Goal: Task Accomplishment & Management: Use online tool/utility

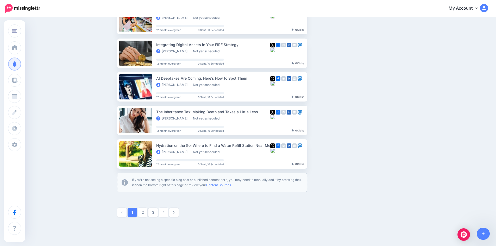
scroll to position [255, 0]
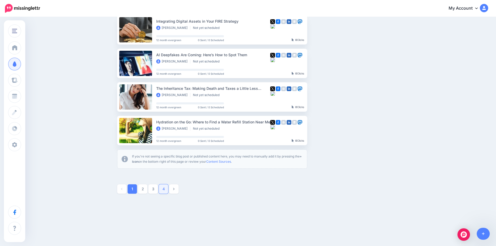
click at [166, 190] on link "4" at bounding box center [163, 188] width 9 height 9
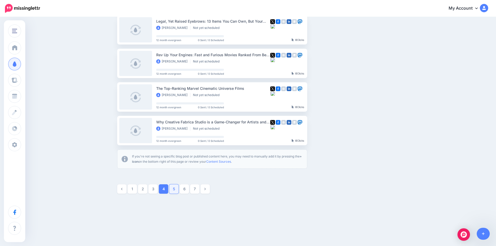
click at [178, 191] on link "5" at bounding box center [173, 188] width 9 height 9
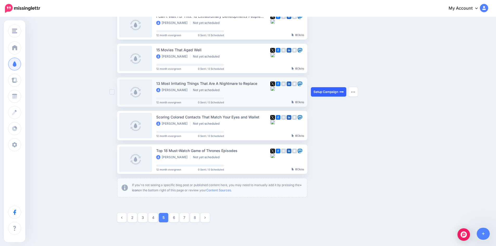
scroll to position [227, 0]
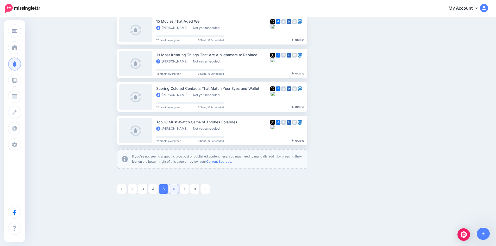
click at [177, 189] on link "6" at bounding box center [173, 188] width 9 height 9
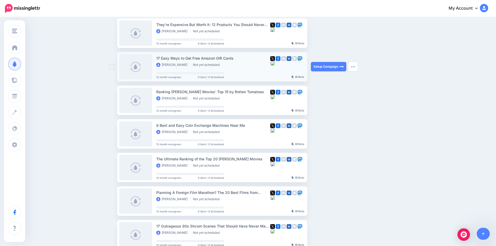
scroll to position [19, 0]
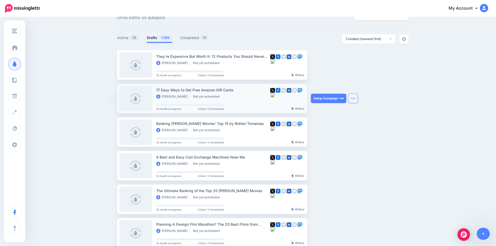
click at [353, 98] on img "button" at bounding box center [353, 99] width 4 height 2
click at [342, 146] on link "View Original Source" at bounding box center [325, 146] width 61 height 10
click at [356, 97] on button "button" at bounding box center [352, 98] width 9 height 9
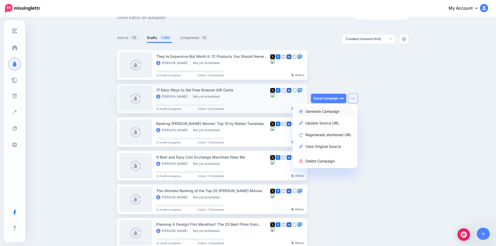
click at [330, 110] on link "Generate Campaign" at bounding box center [325, 111] width 61 height 10
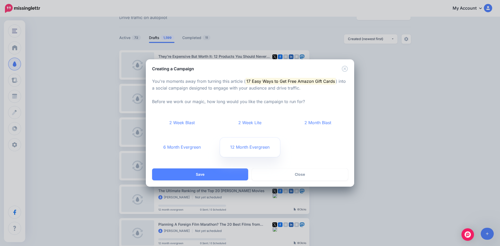
click at [245, 149] on link "12 Month Evergreen" at bounding box center [250, 147] width 60 height 19
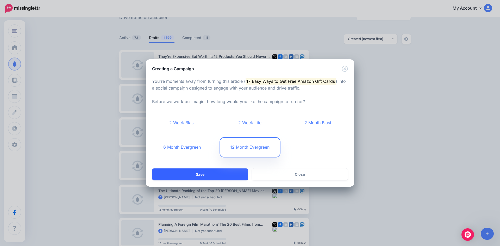
click at [214, 175] on button "Save" at bounding box center [200, 174] width 96 height 12
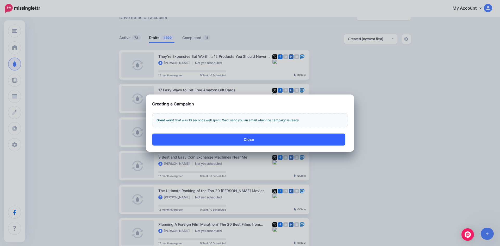
click at [268, 141] on button "Close" at bounding box center [248, 140] width 193 height 12
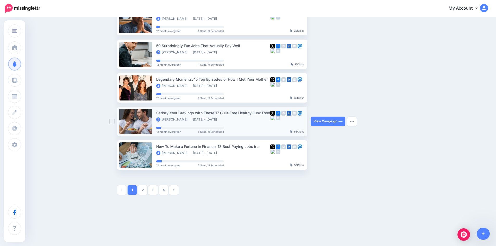
scroll to position [232, 0]
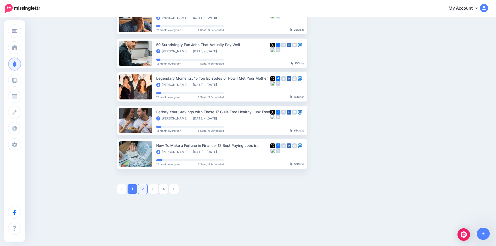
click at [145, 189] on link "2" at bounding box center [142, 188] width 9 height 9
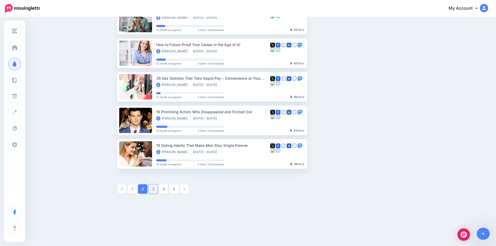
click at [155, 190] on link "3" at bounding box center [152, 188] width 9 height 9
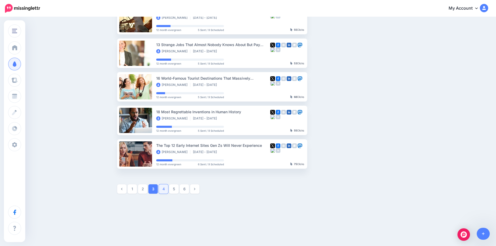
click at [165, 190] on link "4" at bounding box center [163, 188] width 9 height 9
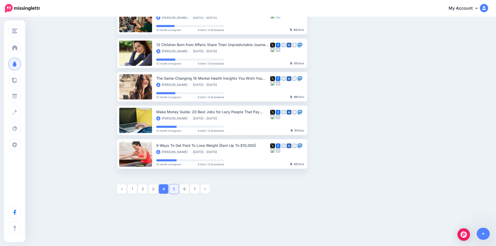
click at [177, 189] on link "5" at bounding box center [173, 188] width 9 height 9
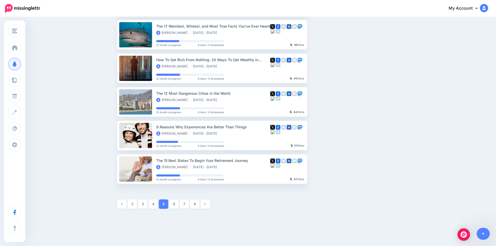
scroll to position [232, 0]
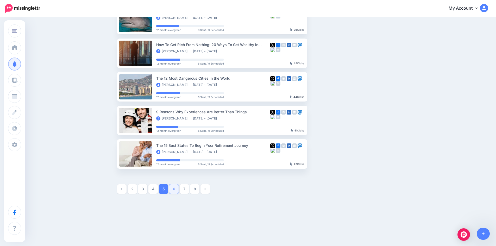
click at [174, 189] on link "6" at bounding box center [173, 188] width 9 height 9
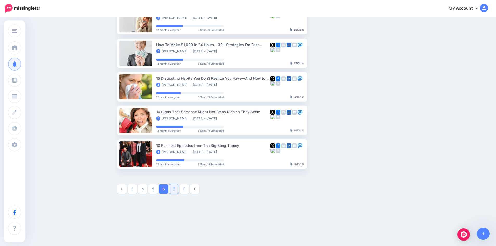
click at [174, 188] on link "7" at bounding box center [173, 188] width 9 height 9
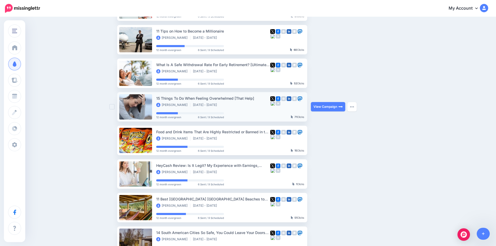
scroll to position [149, 0]
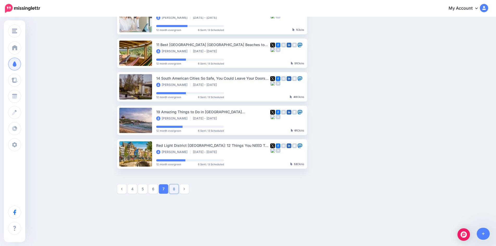
click at [177, 189] on link "8" at bounding box center [173, 188] width 9 height 9
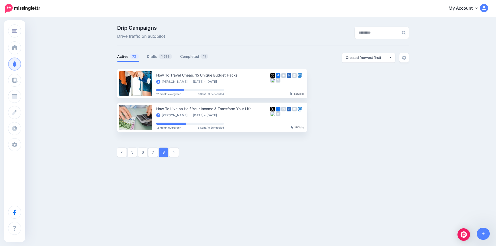
scroll to position [0, 0]
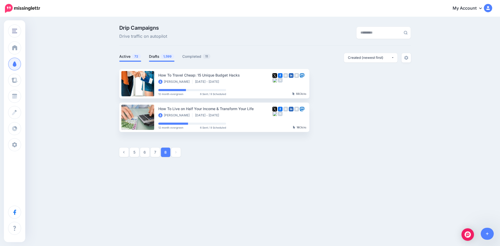
click at [153, 55] on link "Drafts 1,599" at bounding box center [162, 56] width 26 height 6
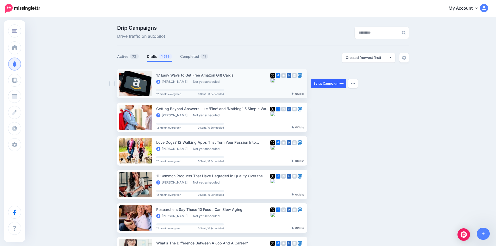
click at [328, 83] on link "Setup Campaign" at bounding box center [328, 83] width 35 height 9
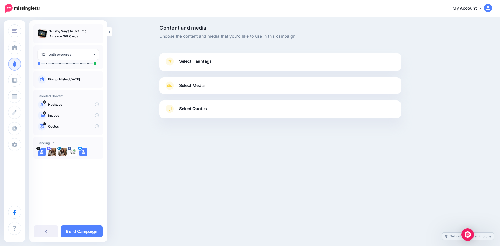
click at [204, 62] on span "Select Hashtags" at bounding box center [195, 61] width 33 height 7
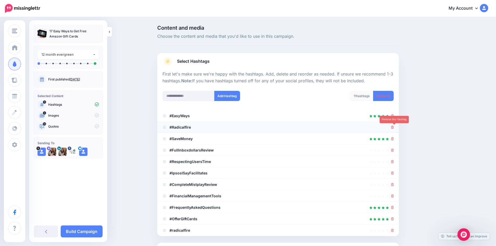
click at [394, 127] on icon at bounding box center [392, 127] width 3 height 3
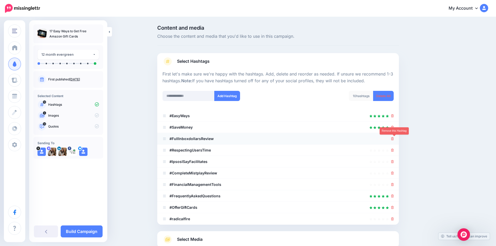
click at [394, 140] on icon at bounding box center [392, 138] width 3 height 3
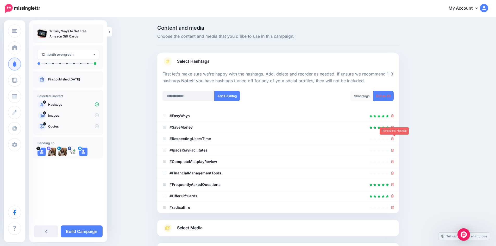
click at [394, 140] on icon at bounding box center [392, 138] width 3 height 3
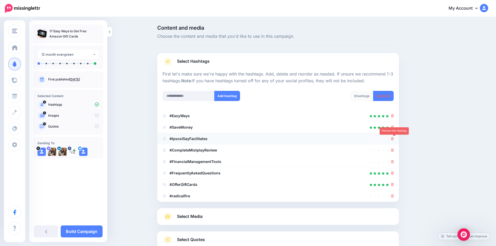
click at [394, 140] on icon at bounding box center [392, 138] width 3 height 3
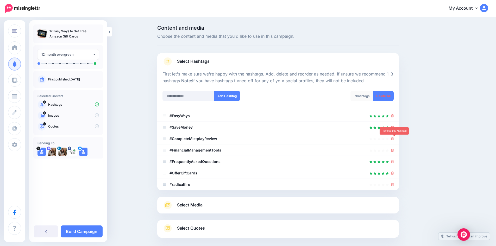
click at [394, 140] on icon at bounding box center [392, 138] width 3 height 3
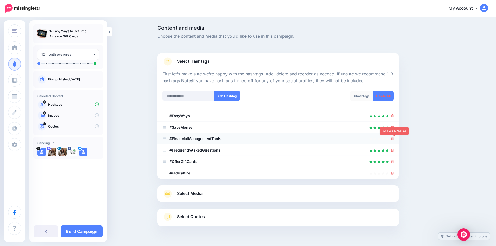
click at [394, 140] on icon at bounding box center [392, 138] width 3 height 3
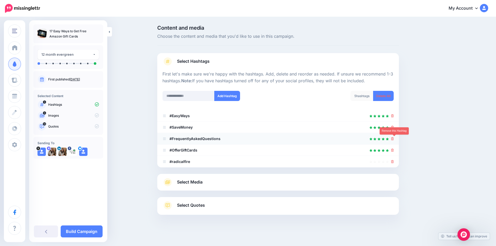
click at [394, 139] on icon at bounding box center [392, 138] width 3 height 3
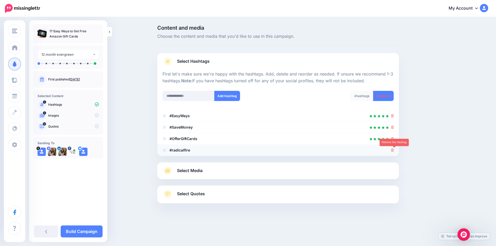
click at [394, 150] on icon at bounding box center [392, 150] width 3 height 3
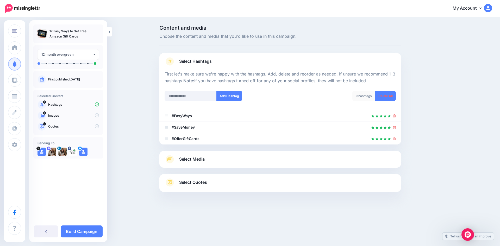
click at [233, 161] on link "Select Media" at bounding box center [280, 159] width 231 height 8
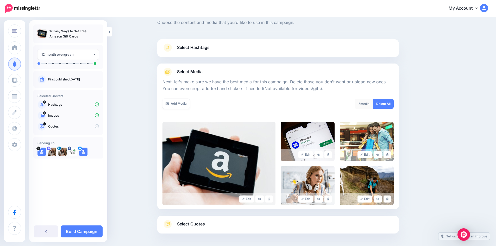
scroll to position [35, 0]
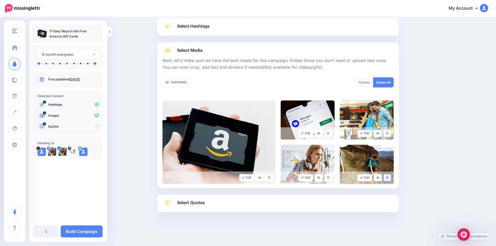
click at [389, 176] on link at bounding box center [388, 177] width 8 height 7
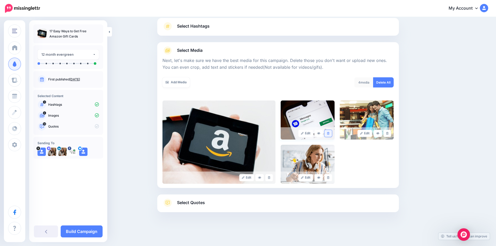
click at [329, 134] on icon at bounding box center [328, 133] width 2 height 3
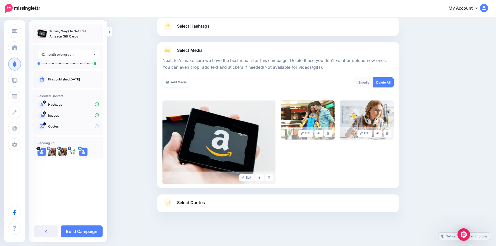
click at [217, 202] on link "Select Quotes" at bounding box center [277, 206] width 231 height 14
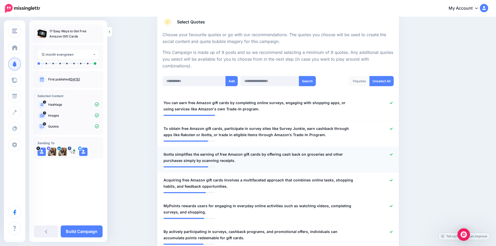
scroll to position [87, 0]
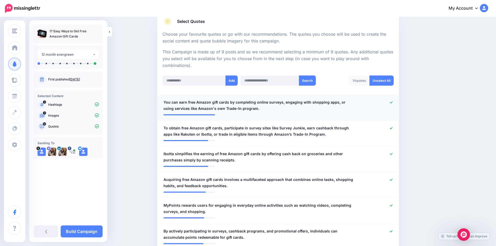
click at [393, 103] on icon at bounding box center [391, 102] width 3 height 3
click at [393, 128] on icon at bounding box center [391, 128] width 3 height 3
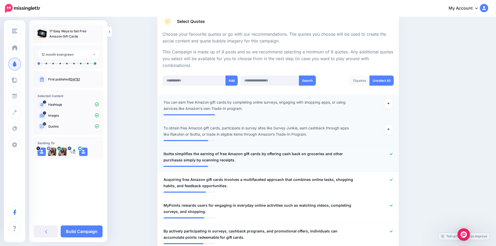
click at [393, 154] on icon at bounding box center [391, 154] width 3 height 2
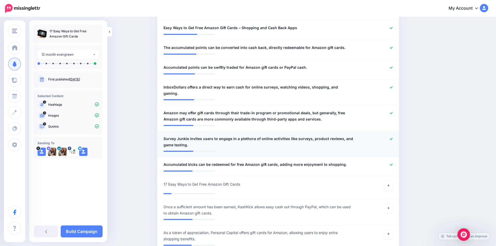
scroll to position [374, 0]
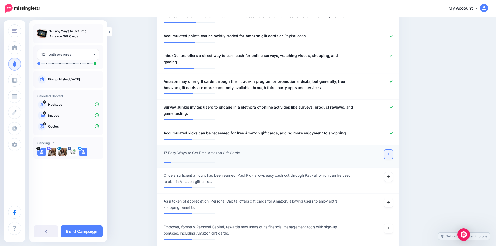
click at [390, 153] on icon at bounding box center [388, 154] width 2 height 3
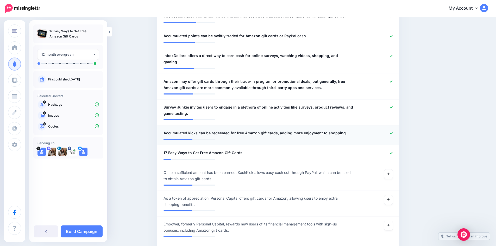
click at [393, 132] on icon at bounding box center [391, 133] width 3 height 2
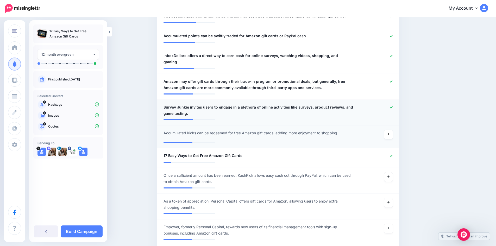
click at [393, 106] on icon at bounding box center [391, 107] width 3 height 2
click at [393, 80] on icon at bounding box center [391, 81] width 3 height 2
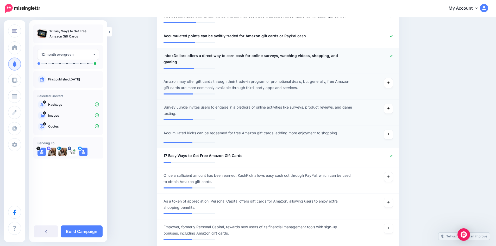
click at [393, 55] on icon at bounding box center [391, 55] width 3 height 3
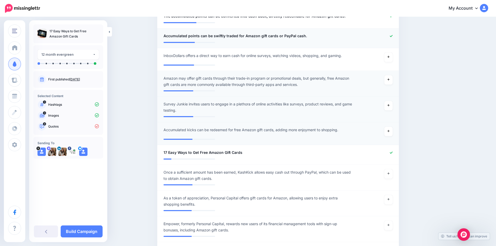
click at [393, 35] on icon at bounding box center [391, 36] width 3 height 3
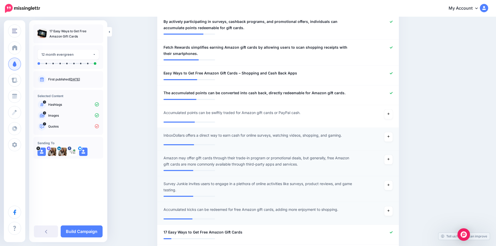
scroll to position [296, 0]
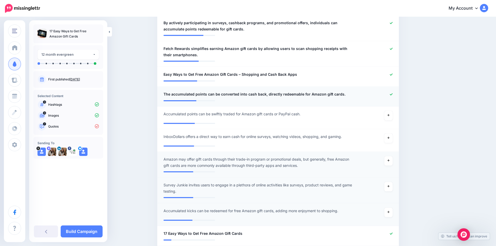
click at [393, 94] on icon at bounding box center [391, 94] width 3 height 3
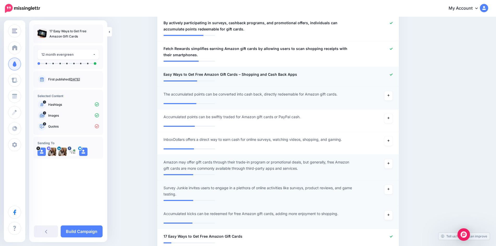
click at [392, 74] on icon at bounding box center [391, 74] width 3 height 3
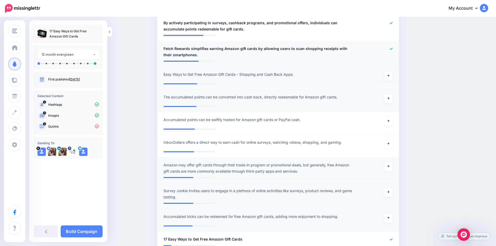
click at [392, 50] on icon at bounding box center [391, 48] width 3 height 3
click at [393, 22] on icon at bounding box center [391, 23] width 3 height 3
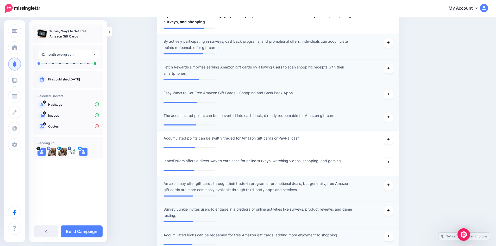
scroll to position [217, 0]
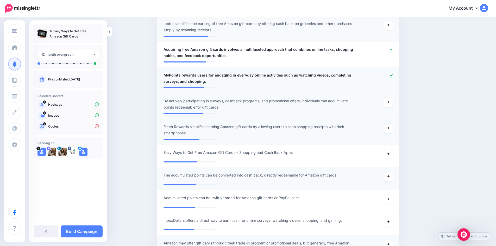
click at [392, 76] on icon at bounding box center [391, 75] width 3 height 3
click at [393, 50] on icon at bounding box center [391, 49] width 3 height 2
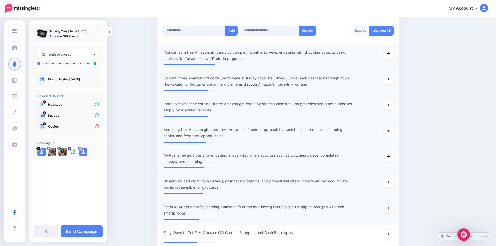
scroll to position [87, 0]
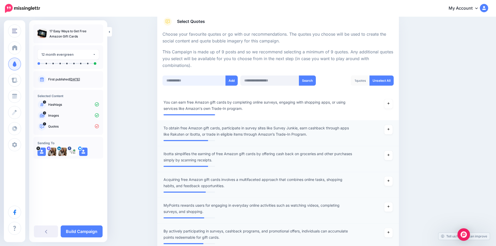
drag, startPoint x: 194, startPoint y: 80, endPoint x: 196, endPoint y: 84, distance: 4.5
click at [194, 80] on input "text" at bounding box center [193, 81] width 63 height 10
paste input "**********"
type input "**********"
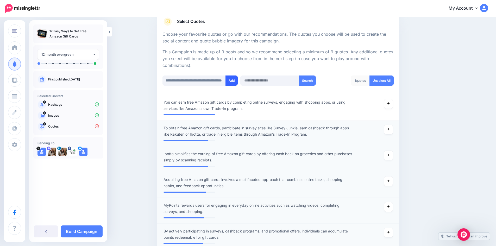
click at [233, 82] on button "Add" at bounding box center [232, 81] width 12 height 10
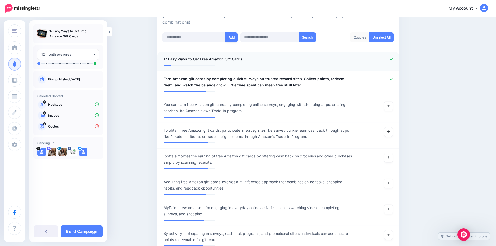
scroll to position [130, 0]
click at [188, 37] on input "text" at bounding box center [193, 38] width 63 height 10
paste input "**********"
type input "**********"
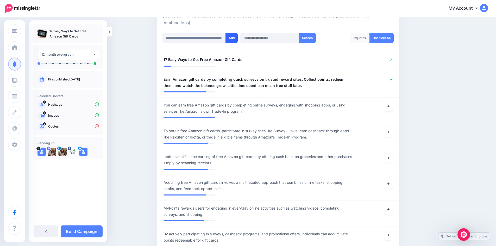
drag, startPoint x: 232, startPoint y: 38, endPoint x: 232, endPoint y: 41, distance: 3.4
click at [232, 38] on button "Add" at bounding box center [232, 38] width 12 height 10
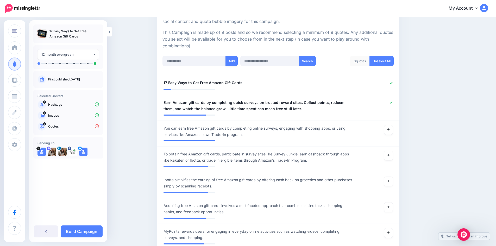
scroll to position [104, 0]
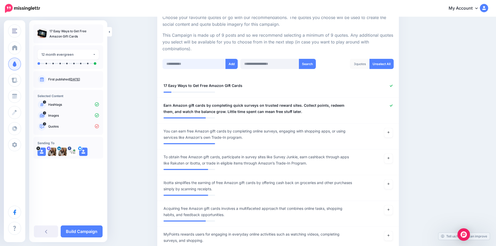
click at [189, 65] on input "text" at bounding box center [193, 64] width 63 height 10
paste input "**********"
type input "**********"
click at [231, 66] on button "Add" at bounding box center [232, 64] width 12 height 10
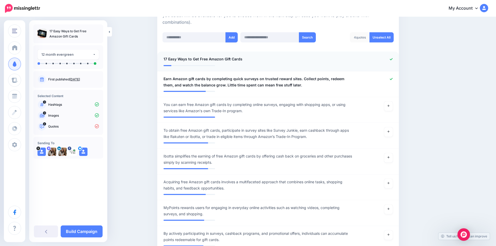
scroll to position [130, 0]
click at [186, 37] on input "text" at bounding box center [193, 38] width 63 height 10
paste input "**********"
type input "**********"
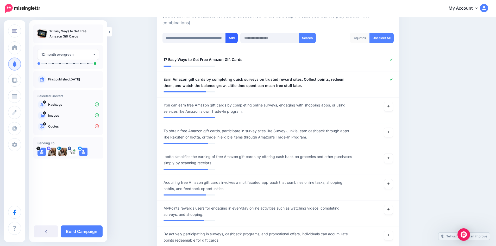
click at [235, 38] on button "Add" at bounding box center [232, 38] width 12 height 10
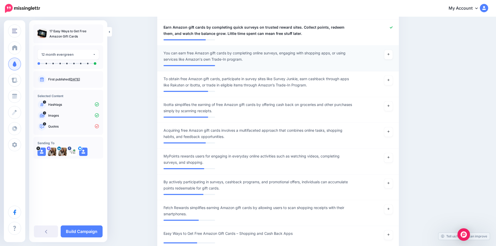
scroll to position [104, 0]
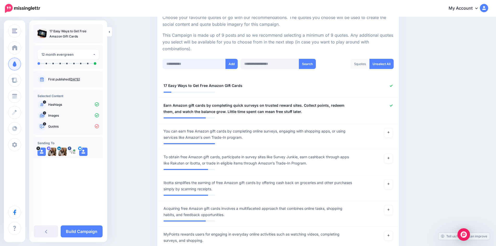
click at [196, 60] on input "text" at bounding box center [193, 64] width 63 height 10
paste input "**********"
type input "**********"
click at [231, 63] on button "Add" at bounding box center [232, 64] width 12 height 10
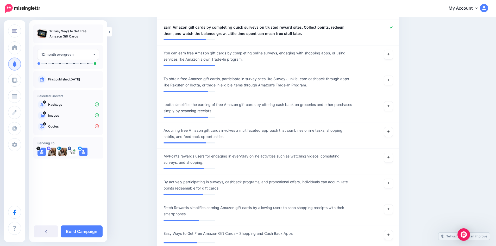
scroll to position [78, 0]
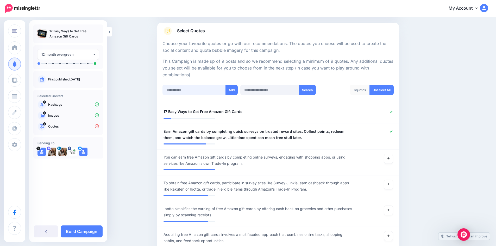
click at [193, 87] on input "text" at bounding box center [193, 90] width 63 height 10
paste input "**********"
type input "**********"
click at [235, 89] on button "Add" at bounding box center [232, 90] width 12 height 10
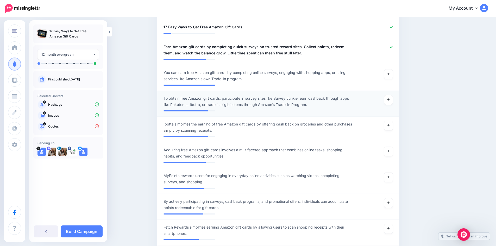
scroll to position [130, 0]
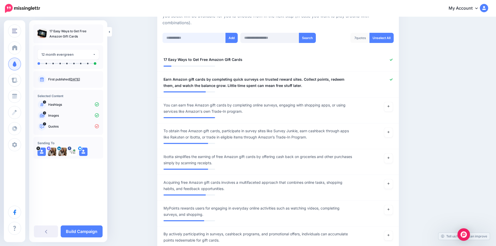
click at [196, 36] on input "text" at bounding box center [193, 38] width 63 height 10
paste input "**********"
type input "**********"
click at [232, 38] on button "Add" at bounding box center [232, 38] width 12 height 10
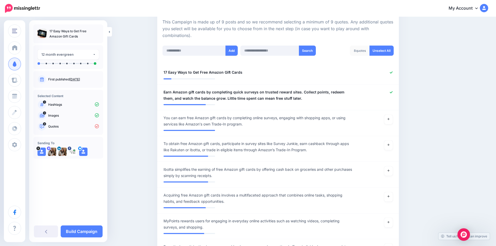
scroll to position [78, 0]
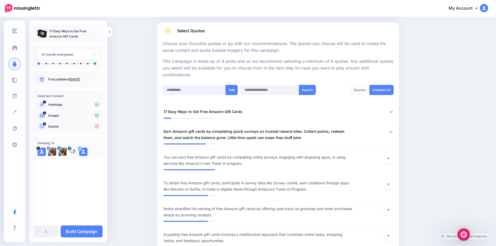
click at [201, 91] on input "text" at bounding box center [193, 90] width 63 height 10
paste input "**********"
type input "**********"
click at [231, 91] on button "Add" at bounding box center [232, 90] width 12 height 10
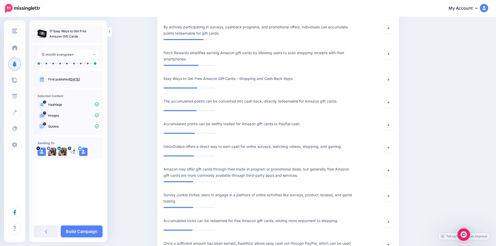
scroll to position [286, 0]
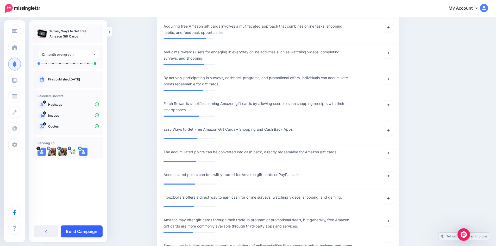
click at [88, 231] on link "Build Campaign" at bounding box center [82, 232] width 42 height 12
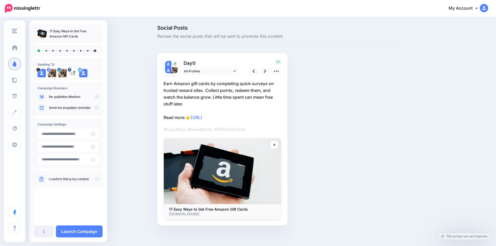
drag, startPoint x: 49, startPoint y: 29, endPoint x: 79, endPoint y: 37, distance: 31.1
click at [79, 36] on ul "17 Easy Ways to Get Free Amazon Gift Cards" at bounding box center [67, 34] width 61 height 10
copy p "17 Easy Ways to Get Free Amazon Gift Cards"
click at [266, 72] on icon at bounding box center [265, 70] width 2 height 5
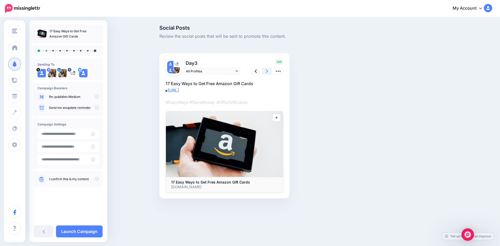
click at [268, 71] on icon at bounding box center [267, 70] width 2 height 5
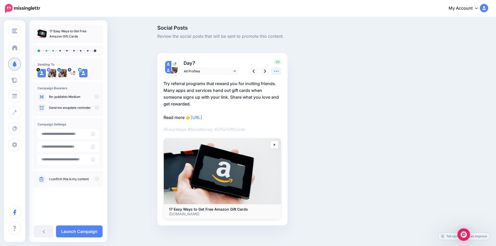
click at [279, 71] on icon at bounding box center [276, 70] width 5 height 5
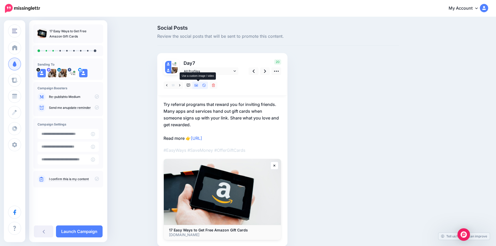
click at [200, 85] on link at bounding box center [196, 86] width 8 height 8
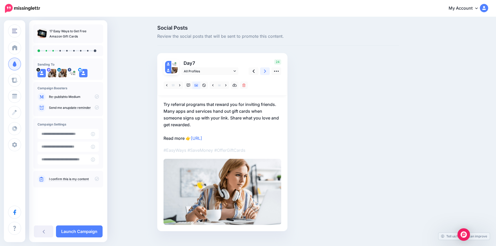
click at [265, 73] on link at bounding box center [265, 71] width 10 height 8
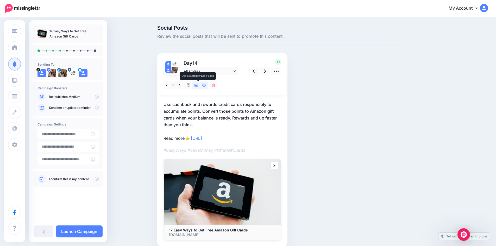
click at [198, 85] on icon at bounding box center [197, 85] width 4 height 3
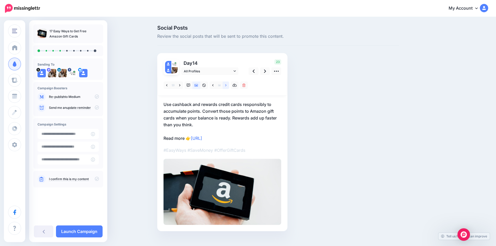
click at [226, 85] on link at bounding box center [226, 86] width 7 height 8
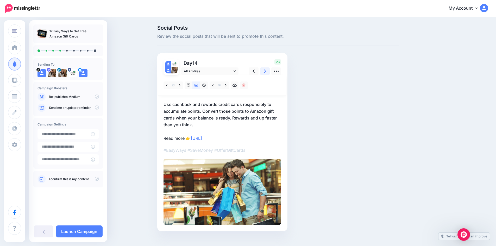
click at [266, 71] on icon at bounding box center [265, 70] width 2 height 5
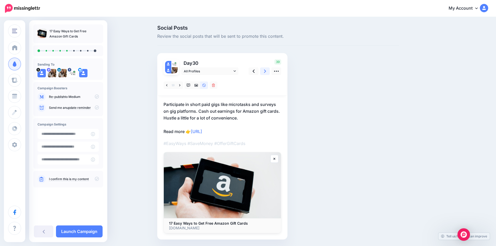
click at [266, 71] on icon at bounding box center [265, 71] width 2 height 3
click at [198, 86] on icon at bounding box center [197, 85] width 4 height 3
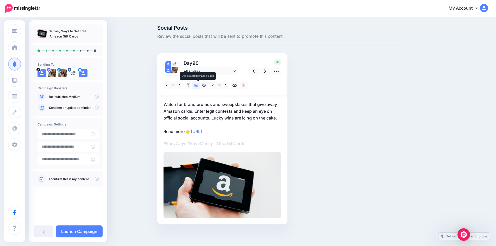
click at [198, 86] on icon at bounding box center [197, 85] width 4 height 3
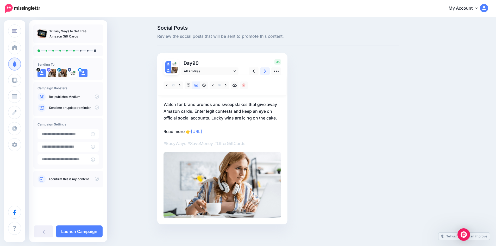
click at [266, 71] on icon at bounding box center [265, 70] width 2 height 5
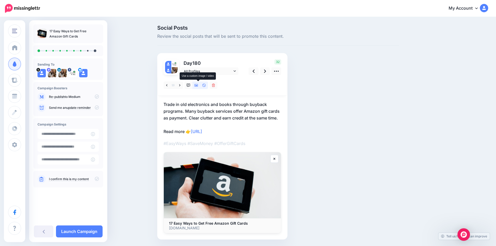
click at [198, 85] on icon at bounding box center [197, 85] width 4 height 3
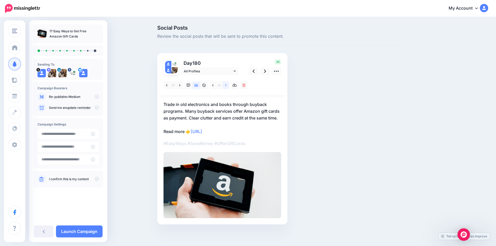
click at [227, 85] on icon at bounding box center [225, 86] width 1 height 4
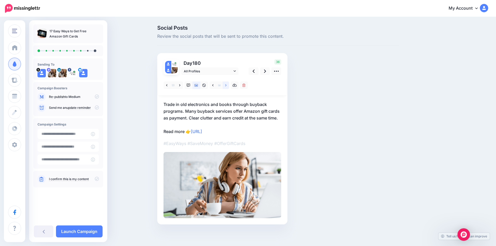
click at [227, 85] on icon at bounding box center [225, 86] width 1 height 4
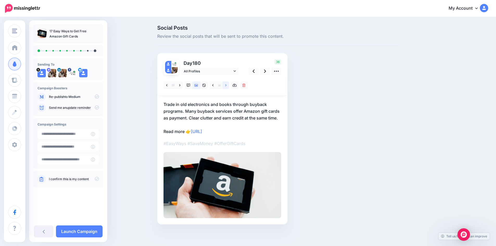
click at [227, 85] on icon at bounding box center [225, 86] width 1 height 4
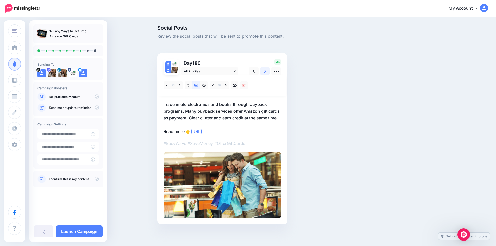
click at [265, 71] on link at bounding box center [265, 71] width 10 height 8
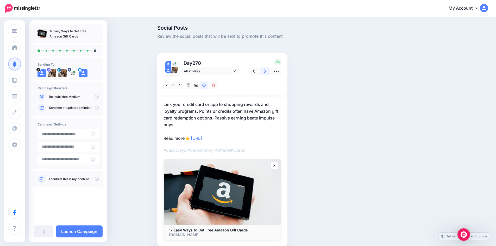
click at [266, 71] on icon at bounding box center [265, 70] width 2 height 5
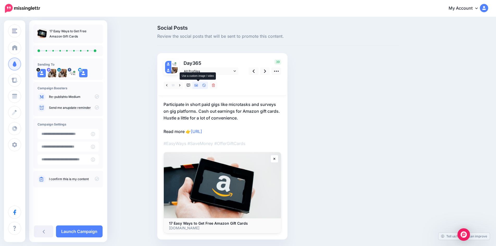
click at [198, 84] on icon at bounding box center [197, 86] width 4 height 4
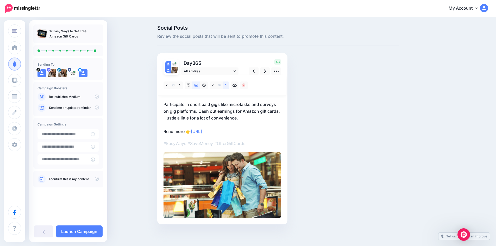
click at [227, 85] on icon at bounding box center [225, 86] width 1 height 4
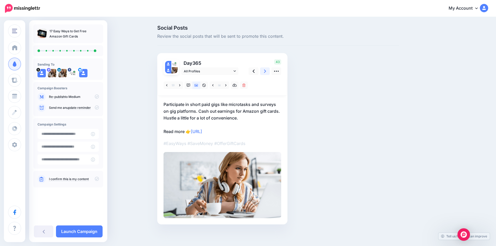
click at [266, 70] on icon at bounding box center [265, 71] width 2 height 3
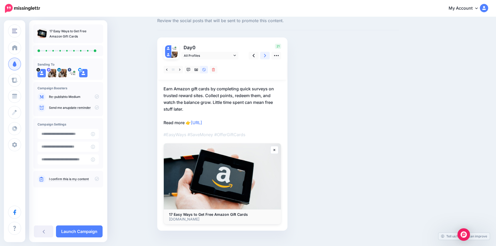
scroll to position [24, 0]
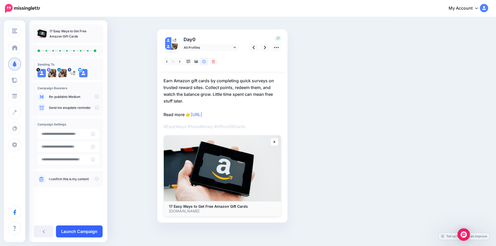
click at [80, 228] on link "Launch Campaign" at bounding box center [79, 232] width 47 height 12
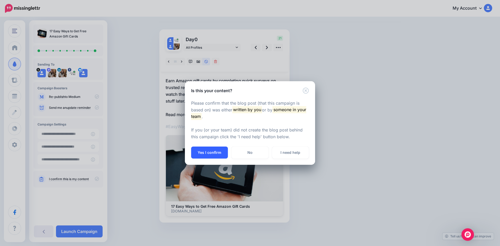
click at [202, 152] on button "Yes I confirm" at bounding box center [209, 153] width 37 height 12
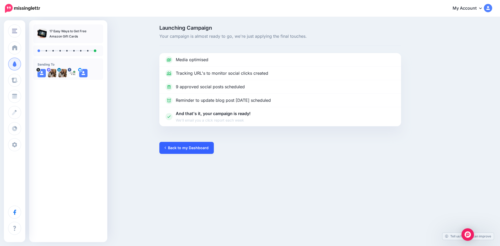
click at [192, 149] on link "Back to my Dashboard" at bounding box center [186, 148] width 54 height 12
